Goal: Task Accomplishment & Management: Manage account settings

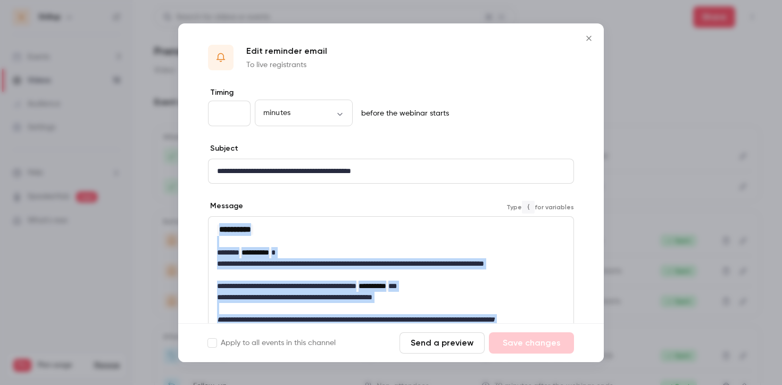
scroll to position [126, 0]
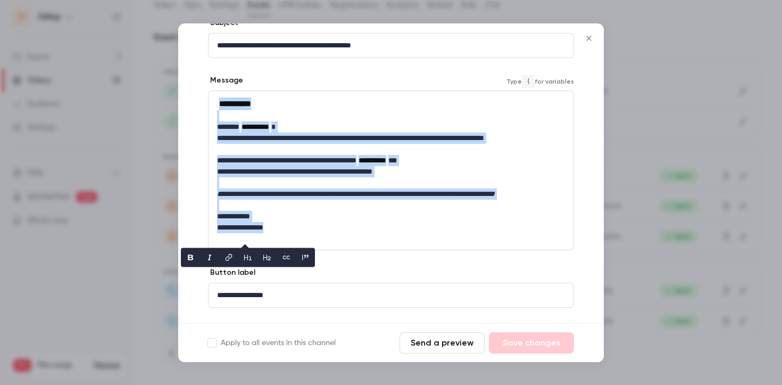
click at [588, 41] on icon "Close" at bounding box center [589, 38] width 13 height 9
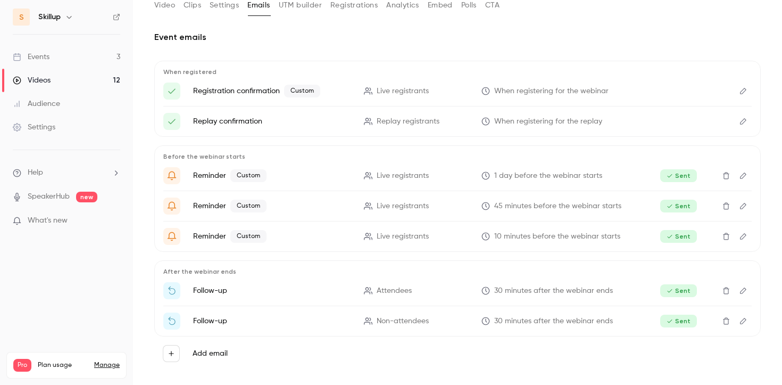
scroll to position [0, 0]
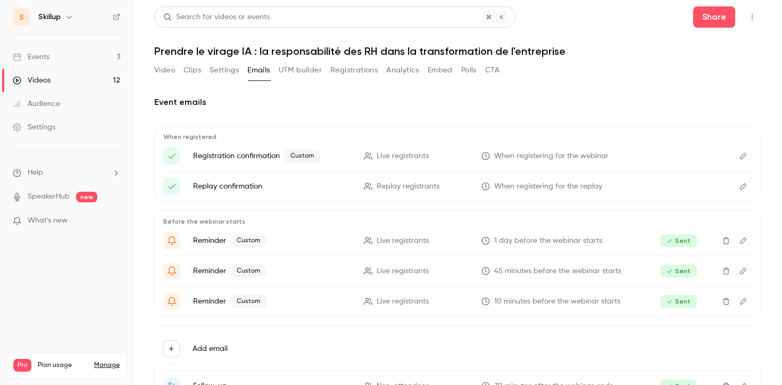
click at [564, 83] on div "Event emails When registered Registration confirmation Custom Live registrants …" at bounding box center [457, 242] width 606 height 318
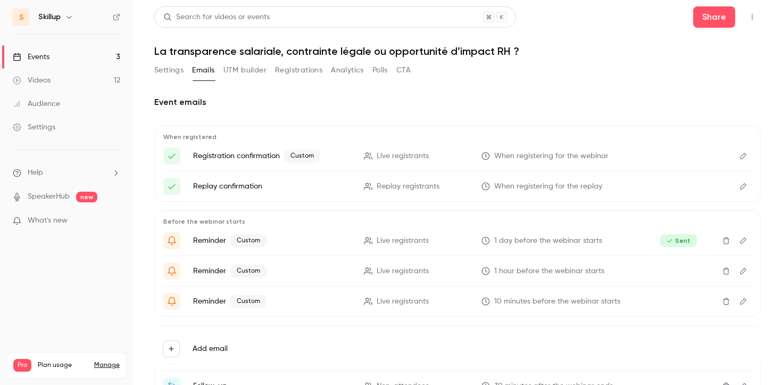
click at [754, 14] on icon "button" at bounding box center [752, 16] width 9 height 7
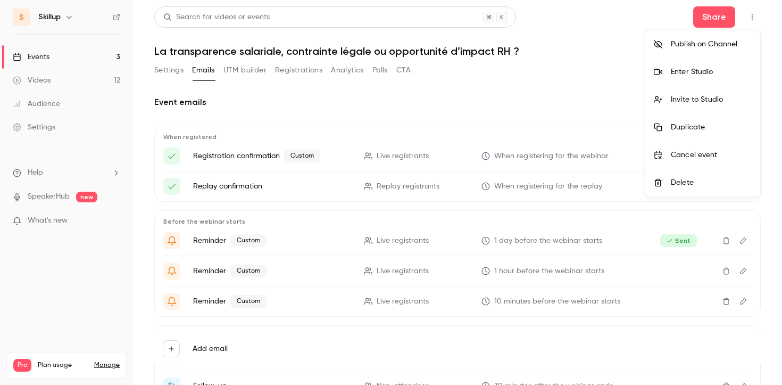
click at [703, 72] on div "Enter Studio" at bounding box center [711, 71] width 81 height 11
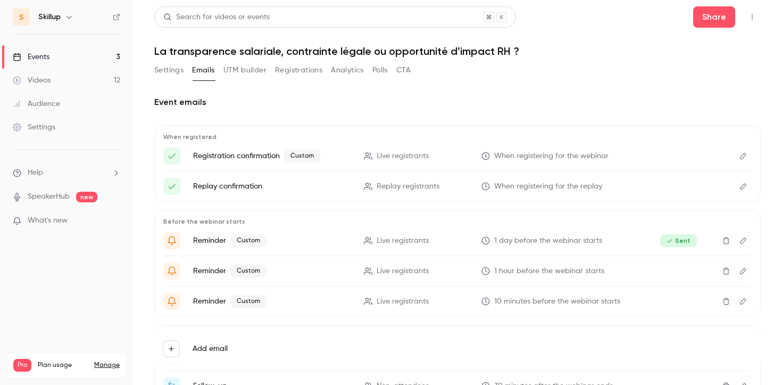
click at [94, 59] on link "Events 3" at bounding box center [66, 56] width 133 height 23
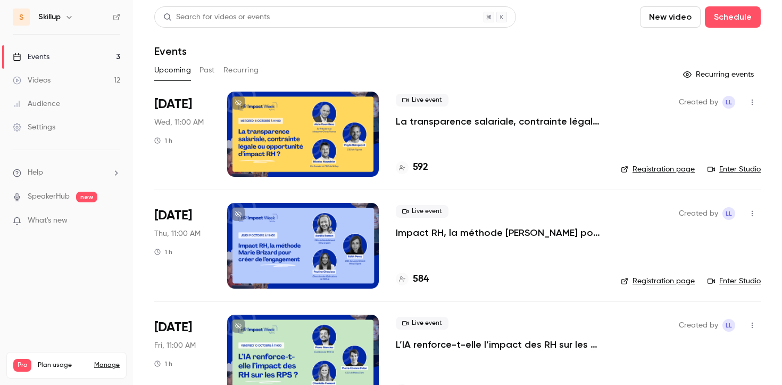
click at [421, 124] on p "La transparence salariale, contrainte légale ou opportunité d’impact RH ?" at bounding box center [500, 121] width 208 height 13
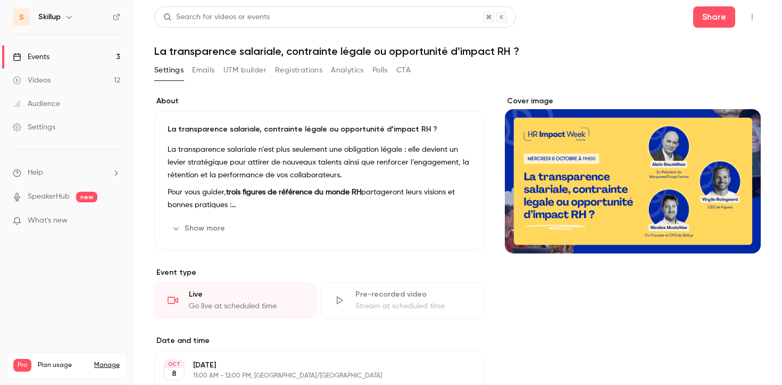
click at [209, 68] on button "Emails" at bounding box center [203, 70] width 22 height 17
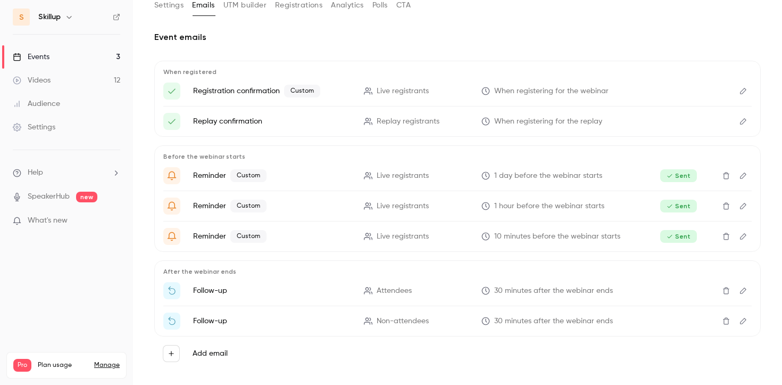
scroll to position [78, 0]
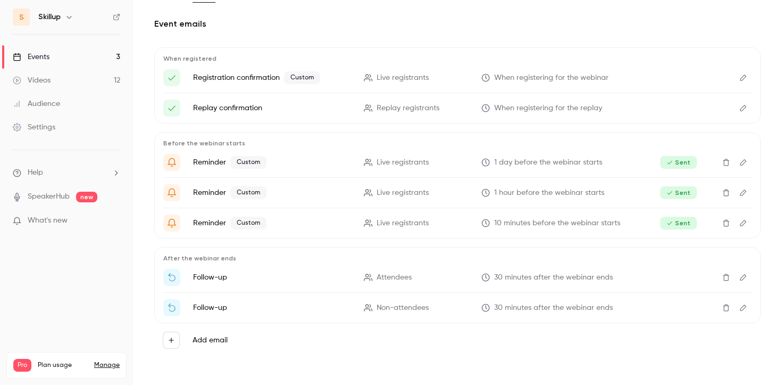
click at [726, 280] on icon "Delete" at bounding box center [726, 277] width 6 height 7
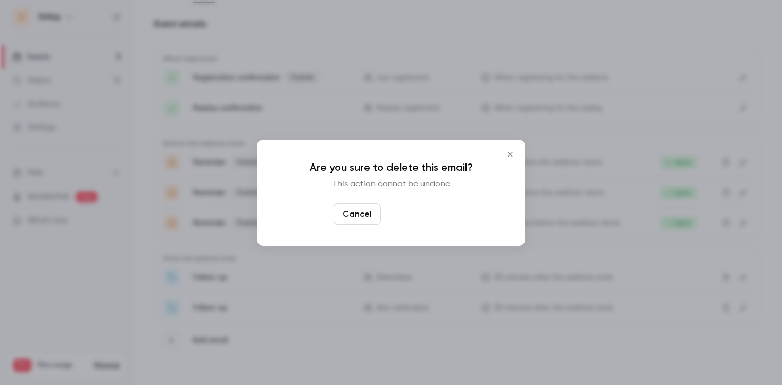
click at [442, 220] on button "Yes, delete" at bounding box center [417, 213] width 64 height 21
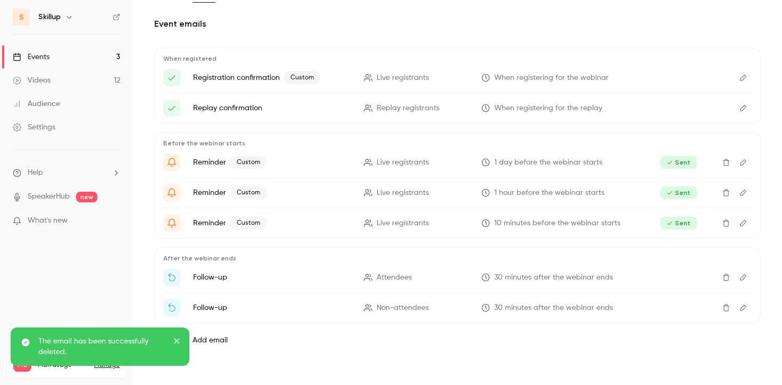
scroll to position [48, 0]
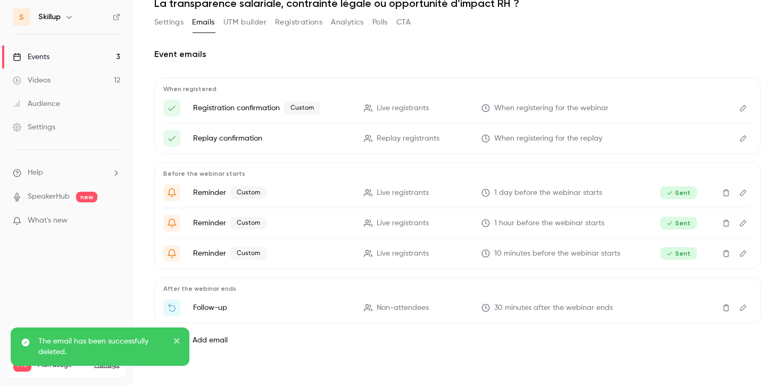
click at [725, 310] on icon "Delete" at bounding box center [726, 307] width 9 height 7
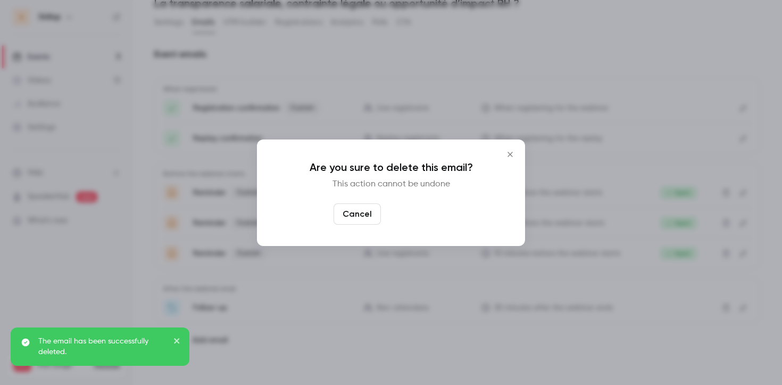
click at [439, 218] on button "Yes, delete" at bounding box center [417, 213] width 64 height 21
